Goal: Task Accomplishment & Management: Manage account settings

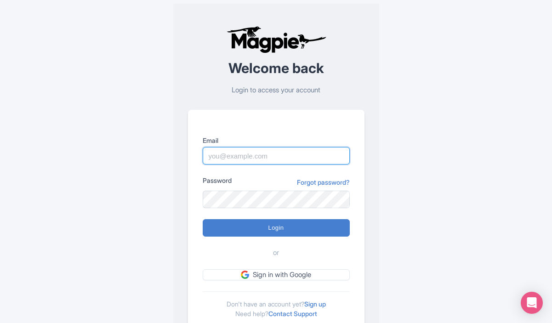
type input "[EMAIL_ADDRESS][DOMAIN_NAME]"
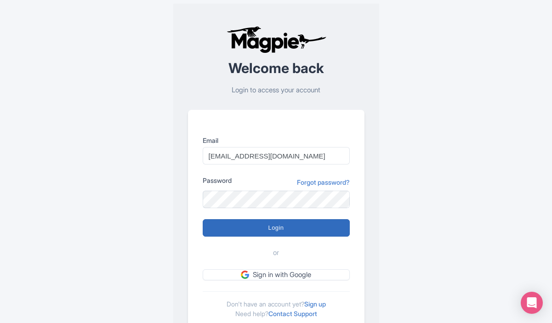
click at [279, 225] on input "Login" at bounding box center [276, 227] width 147 height 17
type input "Logging in..."
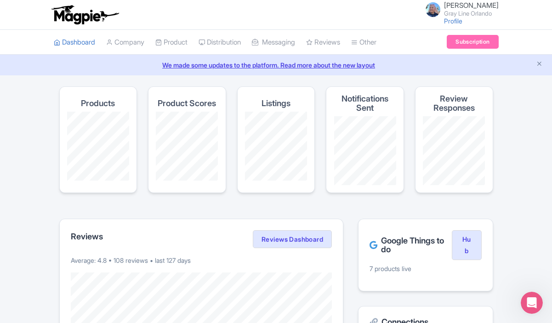
click at [298, 64] on link "We made some updates to the platform. Read more about the new layout" at bounding box center [276, 65] width 541 height 10
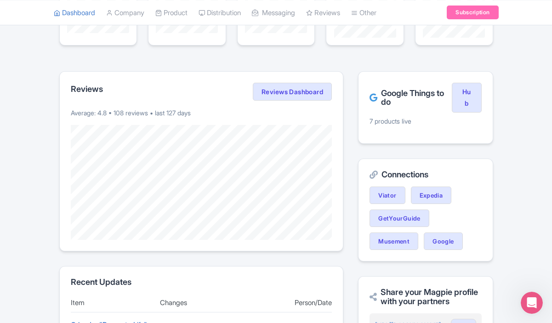
scroll to position [141, 0]
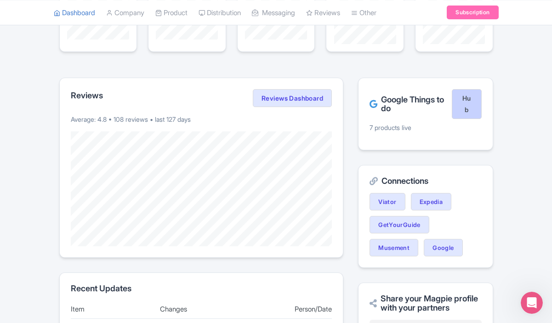
click at [470, 98] on link "Hub" at bounding box center [465, 104] width 29 height 30
click at [473, 15] on link "Subscription" at bounding box center [471, 13] width 51 height 14
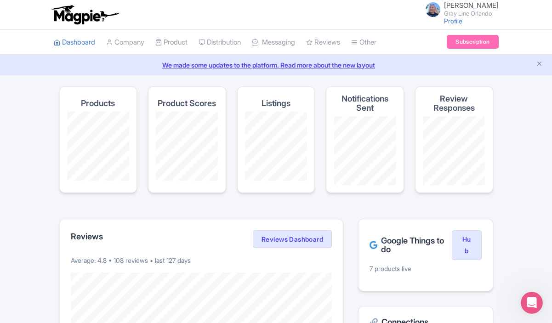
scroll to position [0, 0]
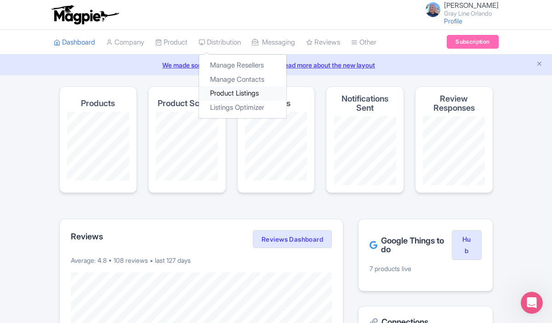
click at [239, 89] on link "Product Listings" at bounding box center [242, 93] width 87 height 14
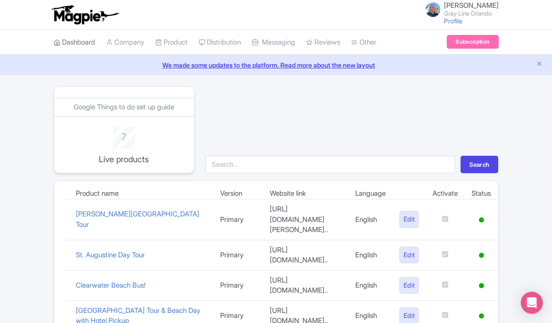
click at [79, 43] on link "Dashboard" at bounding box center [74, 42] width 41 height 25
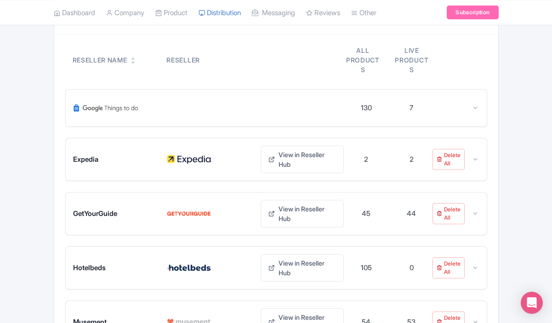
scroll to position [98, 0]
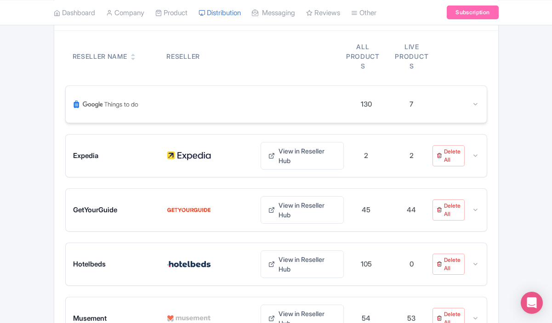
click at [480, 101] on div "130 7" at bounding box center [276, 104] width 421 height 37
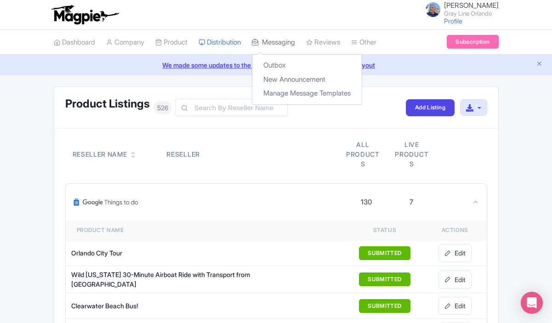
scroll to position [0, 0]
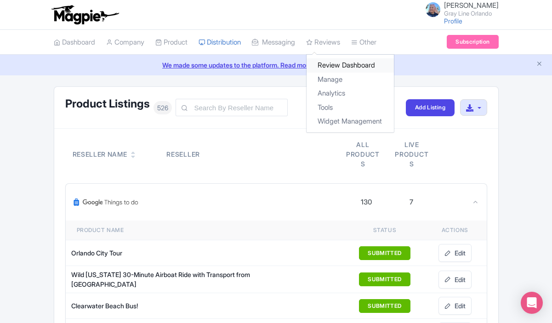
click at [338, 62] on link "Review Dashboard" at bounding box center [349, 65] width 87 height 14
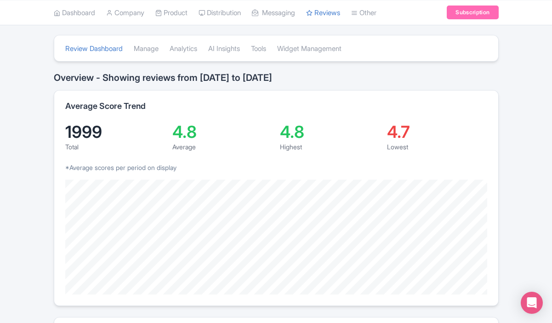
scroll to position [49, 0]
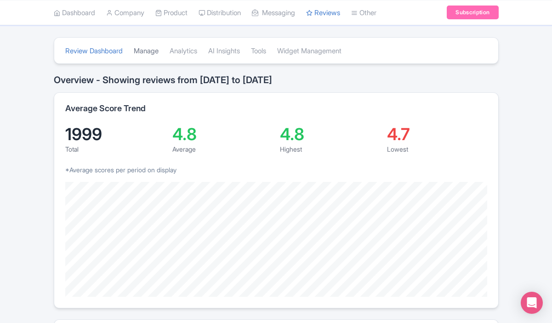
click at [157, 53] on link "Manage" at bounding box center [146, 51] width 25 height 25
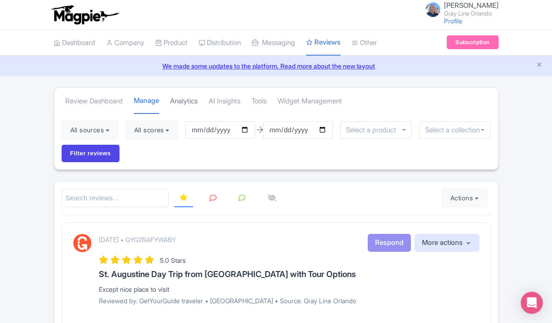
click at [188, 96] on link "Analytics" at bounding box center [184, 101] width 28 height 25
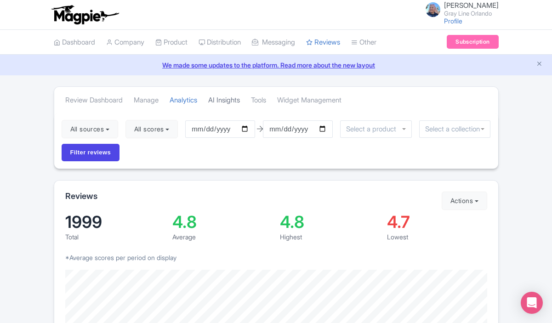
click at [230, 104] on link "AI Insights" at bounding box center [224, 100] width 32 height 25
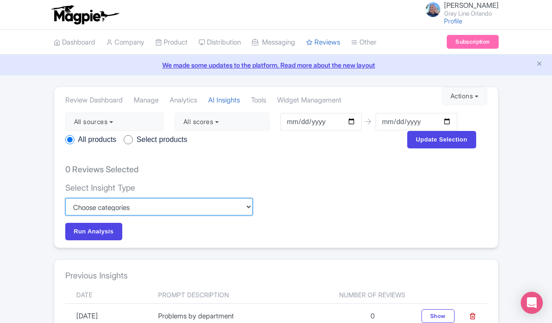
select select
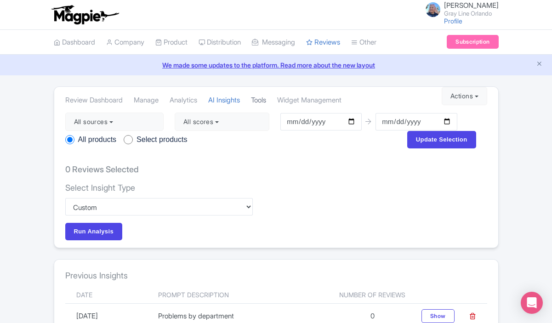
click at [266, 103] on link "Tools" at bounding box center [258, 100] width 15 height 25
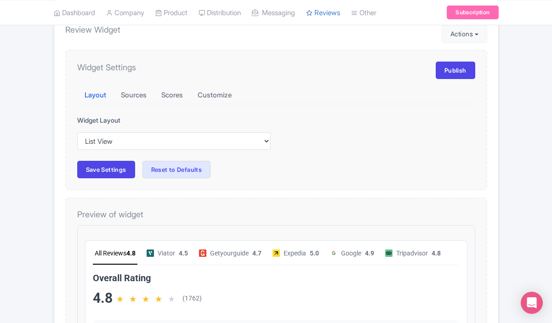
scroll to position [116, 0]
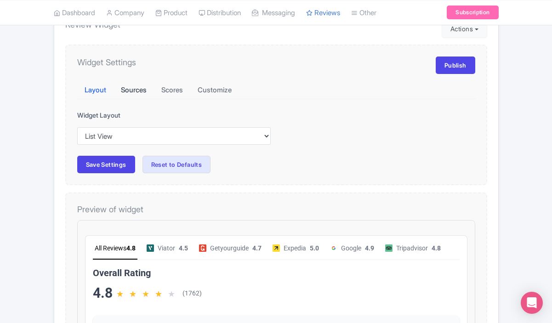
click at [126, 87] on button "Sources" at bounding box center [133, 90] width 40 height 18
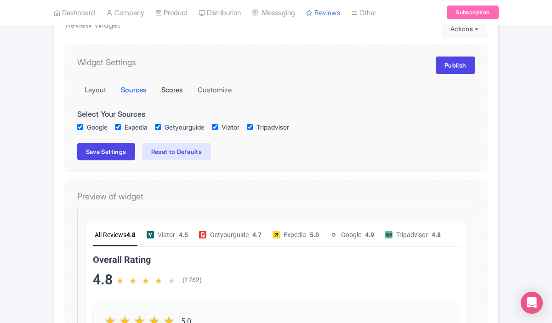
click at [162, 87] on button "Scores" at bounding box center [172, 90] width 36 height 18
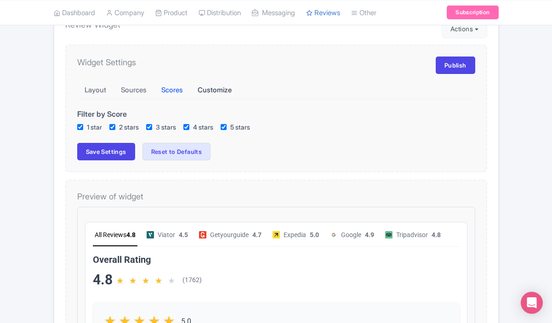
click at [205, 89] on button "Customize" at bounding box center [214, 90] width 49 height 18
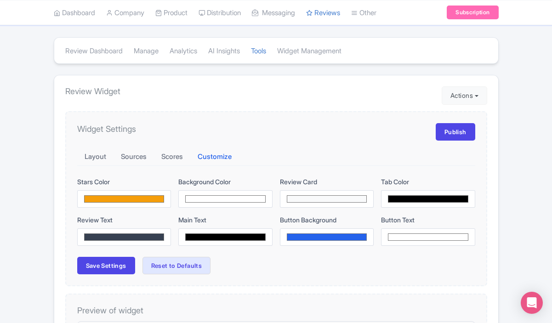
scroll to position [44, 0]
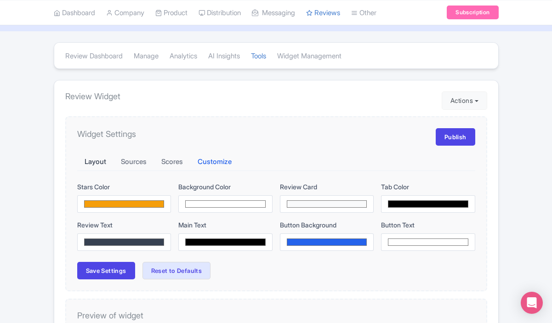
click at [96, 158] on button "Layout" at bounding box center [95, 162] width 36 height 18
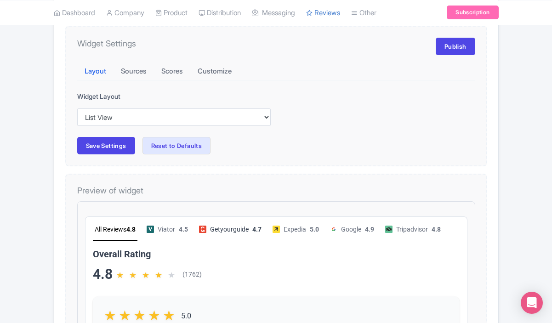
scroll to position [112, 0]
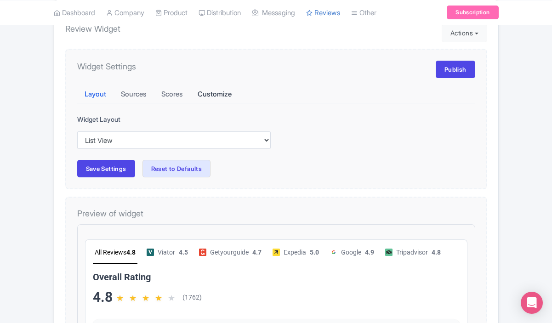
click at [221, 92] on button "Customize" at bounding box center [214, 94] width 49 height 18
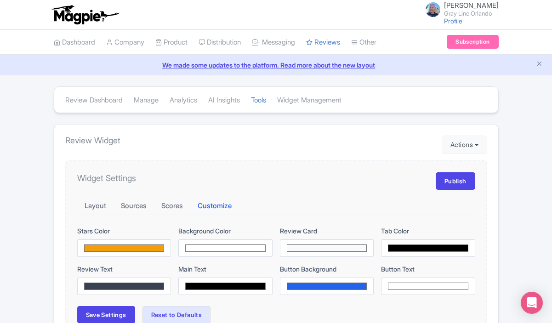
scroll to position [0, 0]
click at [306, 99] on link "Widget Management" at bounding box center [309, 100] width 64 height 25
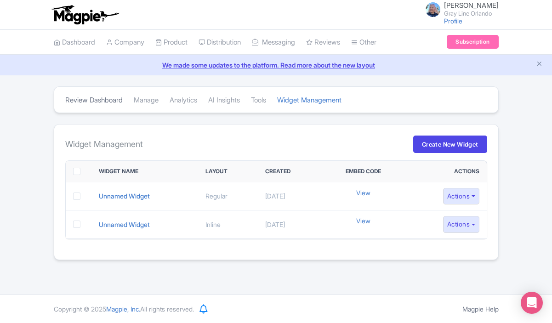
click at [107, 95] on link "Review Dashboard" at bounding box center [93, 100] width 57 height 25
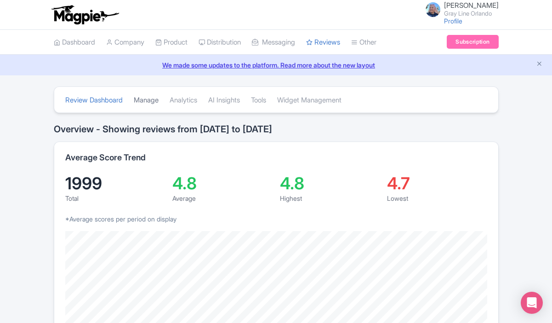
click at [147, 101] on link "Manage" at bounding box center [146, 100] width 25 height 25
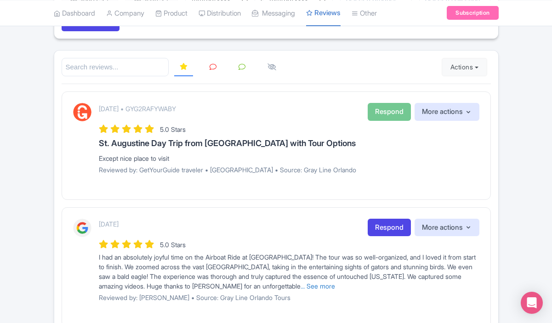
scroll to position [119, 0]
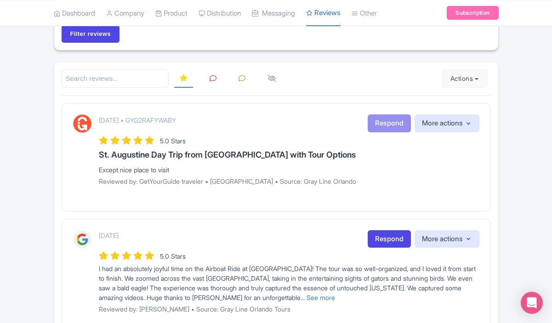
click at [181, 80] on icon at bounding box center [184, 77] width 8 height 7
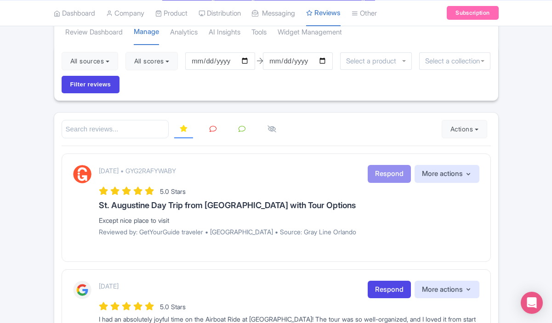
scroll to position [64, 0]
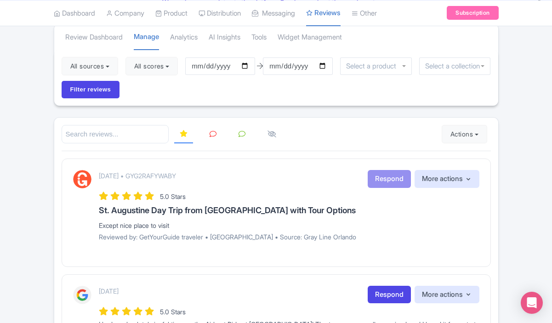
click at [183, 132] on icon at bounding box center [184, 133] width 8 height 7
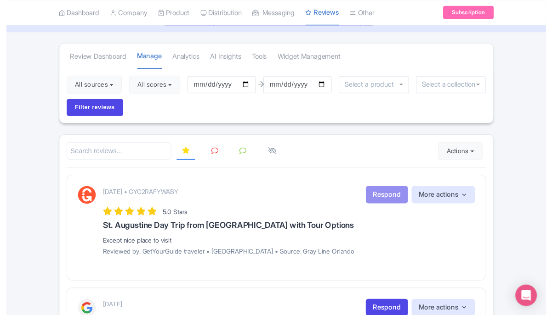
scroll to position [6, 0]
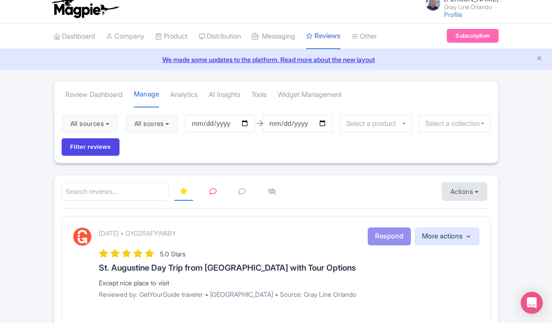
click at [476, 191] on button "Actions" at bounding box center [463, 191] width 45 height 18
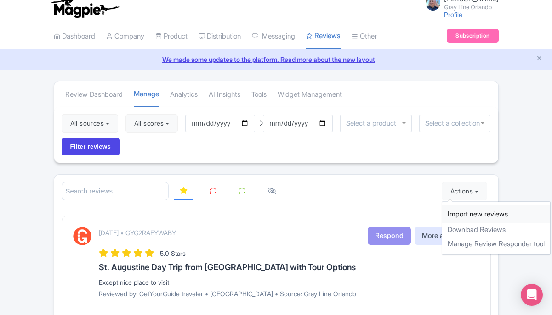
click at [469, 212] on link "Import new reviews" at bounding box center [496, 215] width 108 height 18
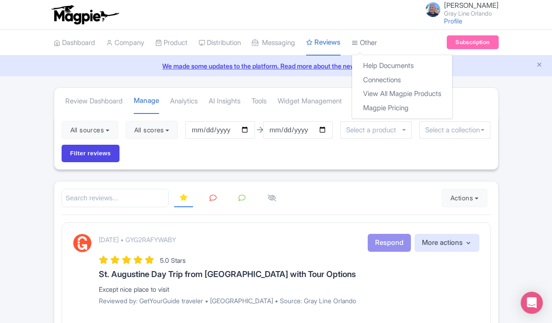
click at [377, 41] on link "Other" at bounding box center [363, 42] width 25 height 25
click at [385, 103] on link "Magpie Pricing" at bounding box center [402, 108] width 100 height 14
click at [387, 105] on link "Magpie Pricing" at bounding box center [402, 108] width 100 height 14
click at [382, 94] on link "View All Magpie Products" at bounding box center [402, 94] width 100 height 14
click at [377, 81] on link "Connections" at bounding box center [402, 80] width 100 height 14
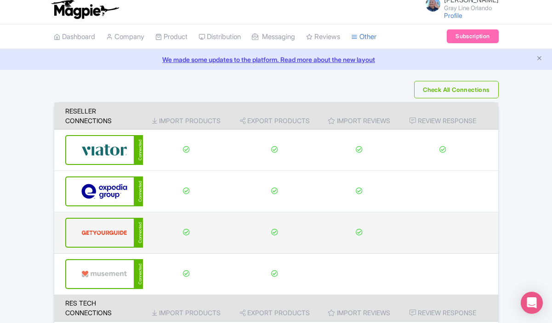
scroll to position [1, 0]
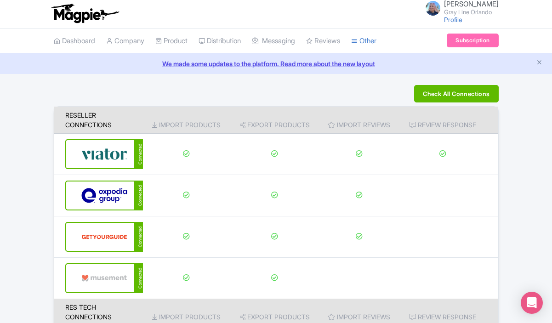
click at [444, 92] on button "Check All Connections" at bounding box center [456, 93] width 84 height 17
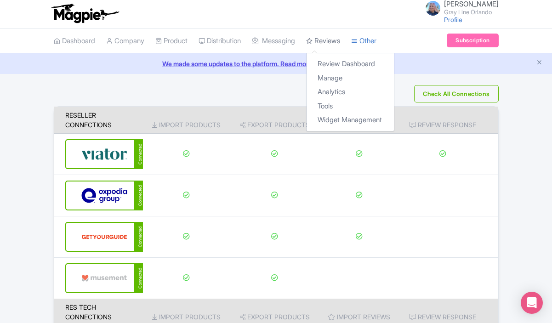
click at [333, 37] on link "Reviews" at bounding box center [323, 40] width 34 height 25
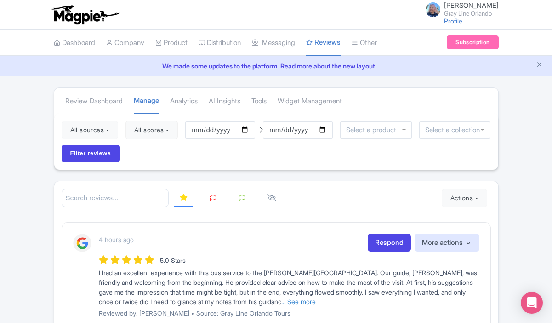
click at [214, 199] on icon at bounding box center [212, 197] width 7 height 7
click at [184, 197] on icon at bounding box center [184, 197] width 8 height 7
click at [273, 197] on icon at bounding box center [271, 197] width 9 height 7
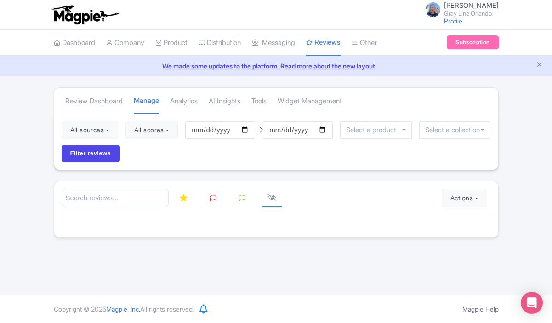
click at [245, 198] on link at bounding box center [242, 198] width 18 height 18
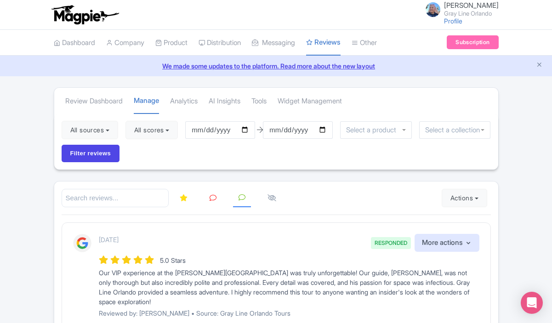
click at [212, 199] on icon at bounding box center [212, 197] width 7 height 7
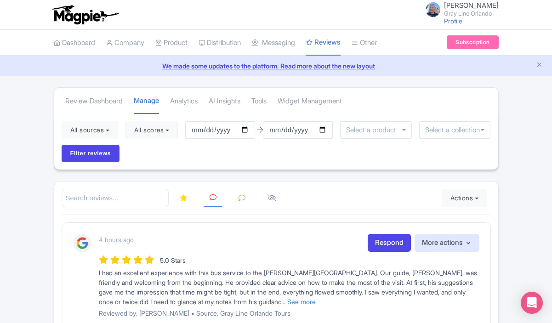
click at [242, 201] on link at bounding box center [242, 198] width 18 height 18
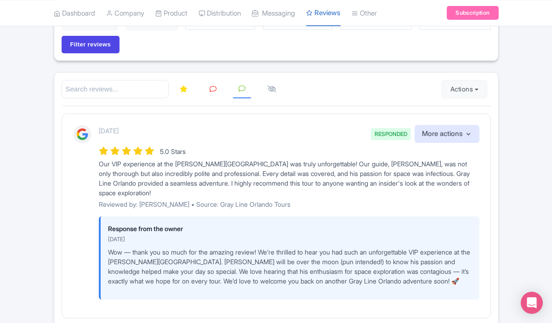
scroll to position [108, 0]
click at [217, 88] on link at bounding box center [213, 90] width 18 height 18
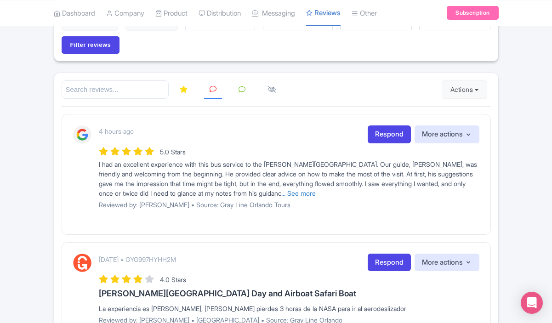
click at [186, 88] on icon at bounding box center [184, 89] width 8 height 7
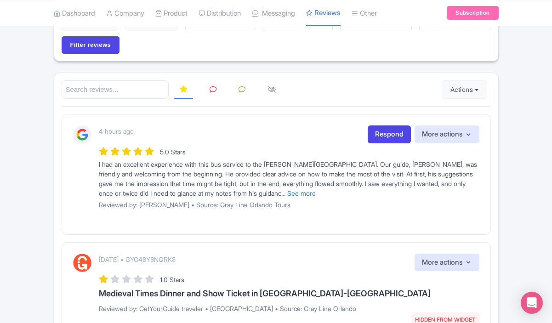
click at [206, 90] on link at bounding box center [213, 90] width 18 height 18
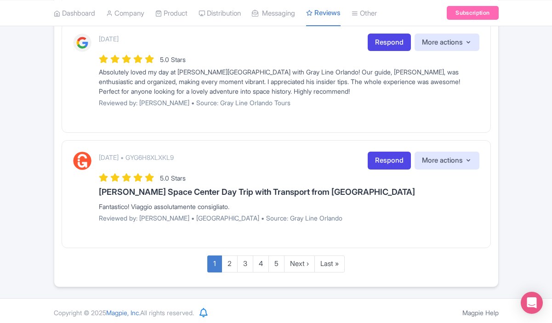
scroll to position [1150, 0]
click at [380, 158] on link "Respond" at bounding box center [388, 161] width 43 height 18
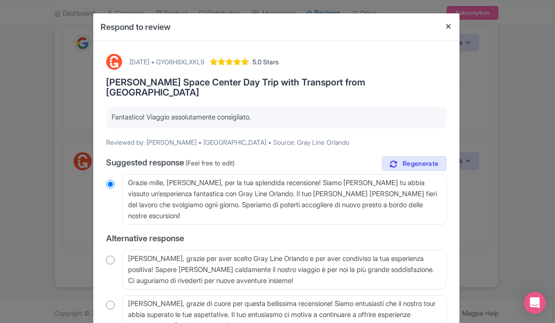
click at [449, 23] on button "Close" at bounding box center [449, 26] width 22 height 26
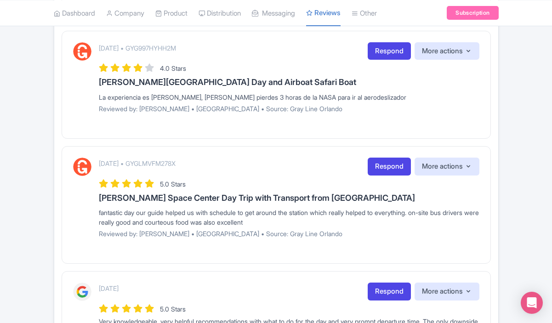
scroll to position [314, 0]
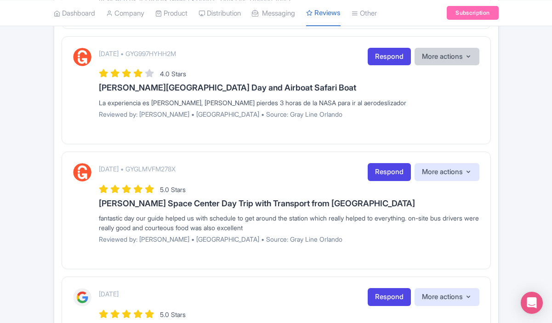
click at [438, 60] on button "More actions" at bounding box center [446, 57] width 65 height 18
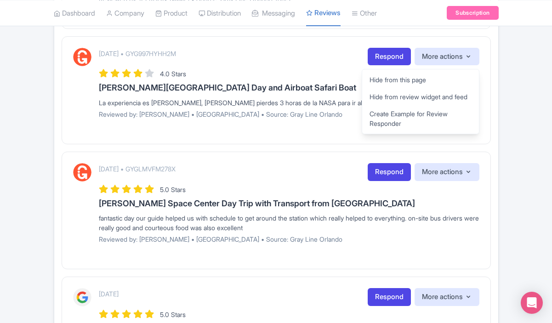
click at [321, 72] on div "4.0 Stars" at bounding box center [289, 73] width 380 height 12
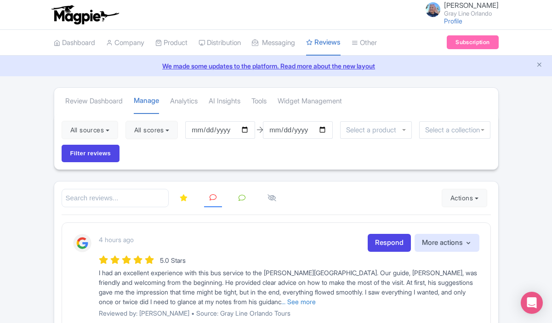
scroll to position [0, 0]
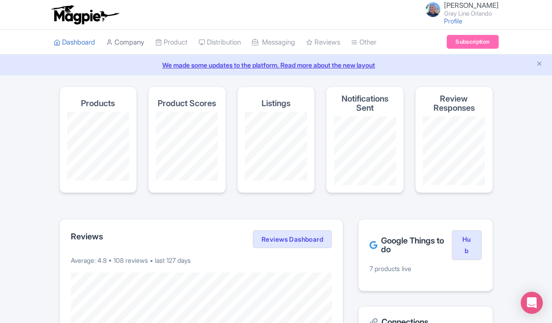
click at [135, 49] on link "Company" at bounding box center [125, 42] width 38 height 25
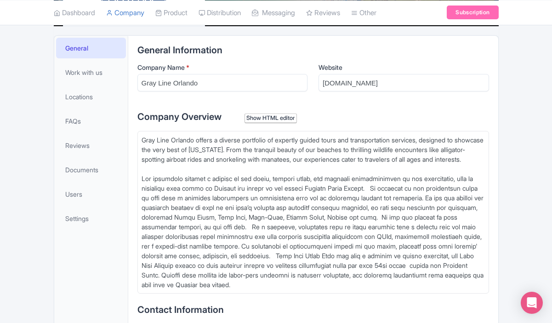
scroll to position [165, 0]
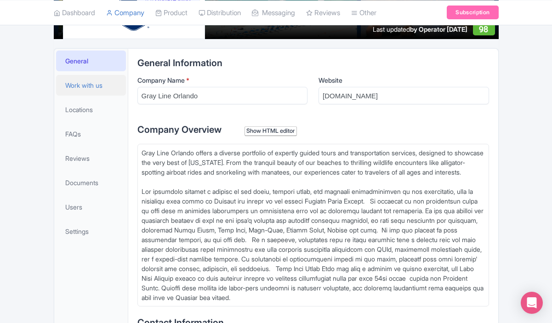
click at [97, 92] on link "Work with us" at bounding box center [91, 85] width 70 height 21
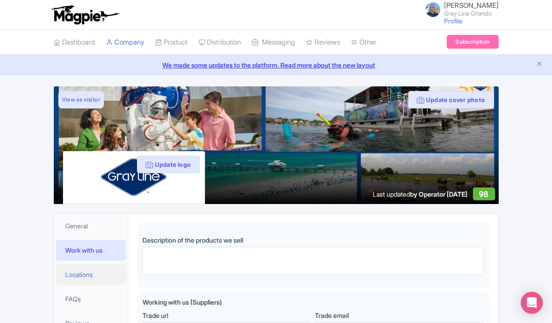
click at [90, 274] on span "Locations" at bounding box center [79, 275] width 28 height 10
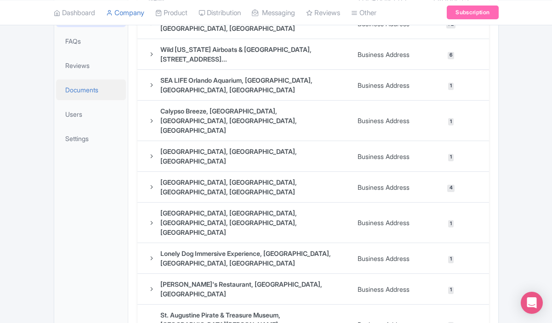
scroll to position [276, 0]
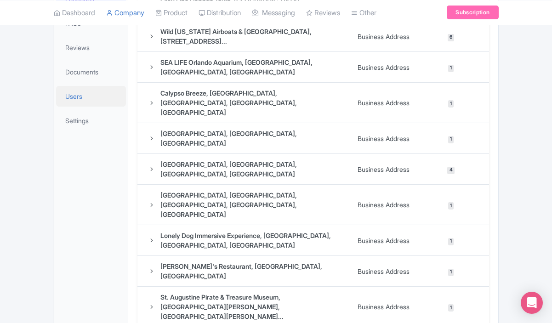
click at [85, 99] on link "Users" at bounding box center [91, 96] width 70 height 21
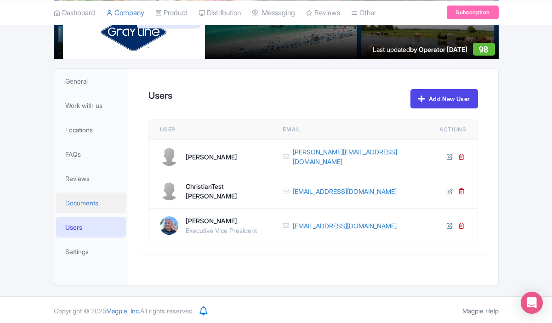
click at [94, 198] on span "Documents" at bounding box center [81, 203] width 33 height 10
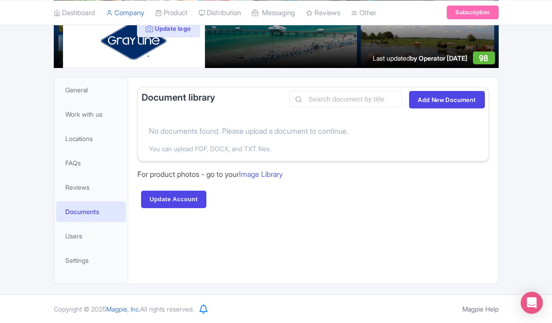
scroll to position [136, 0]
click at [80, 258] on span "Settings" at bounding box center [76, 260] width 23 height 10
